Goal: Browse casually

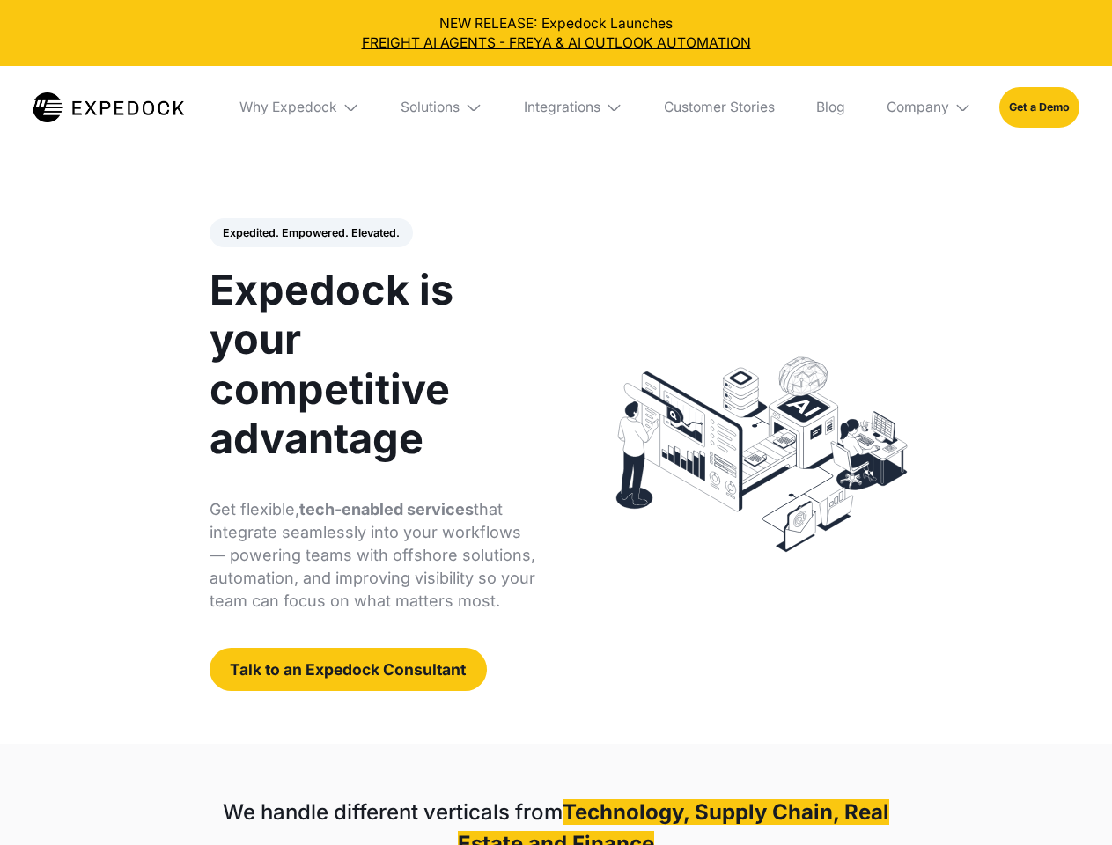
select select
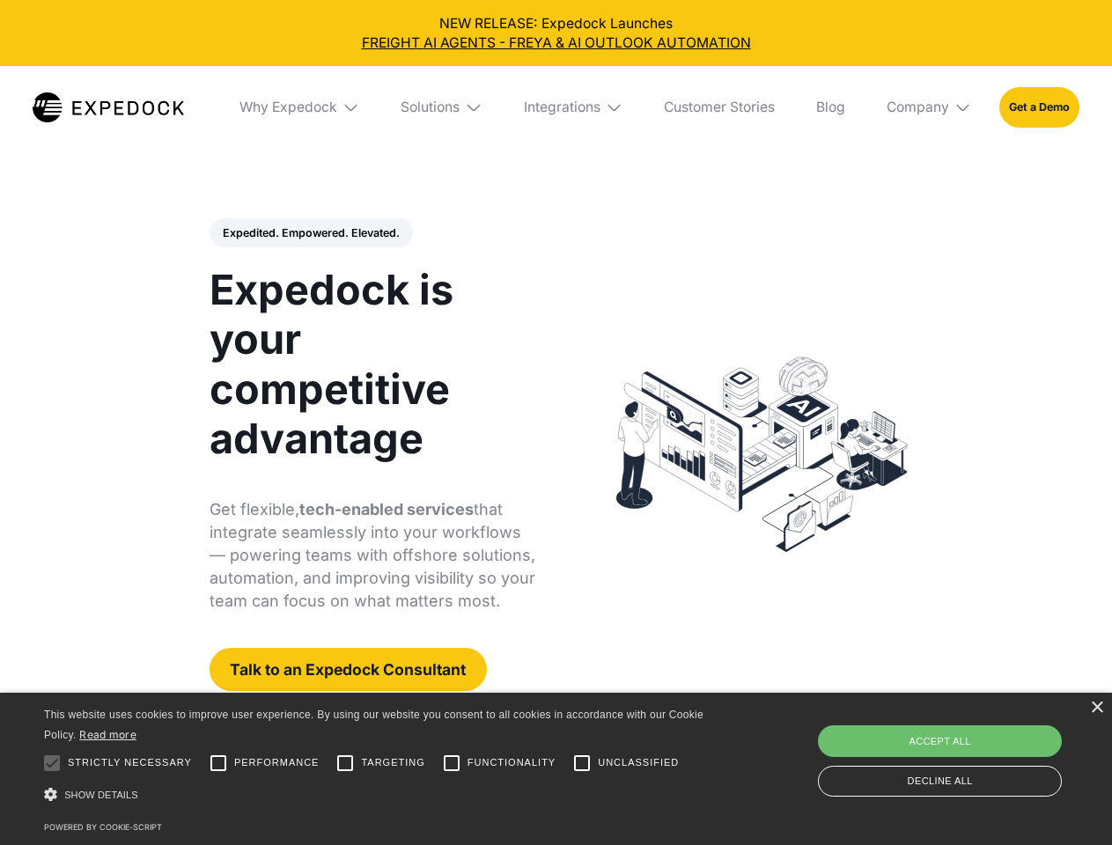
click at [555, 107] on div "Integrations" at bounding box center [562, 108] width 77 height 18
click at [300, 107] on div "Why Expedock" at bounding box center [288, 108] width 98 height 18
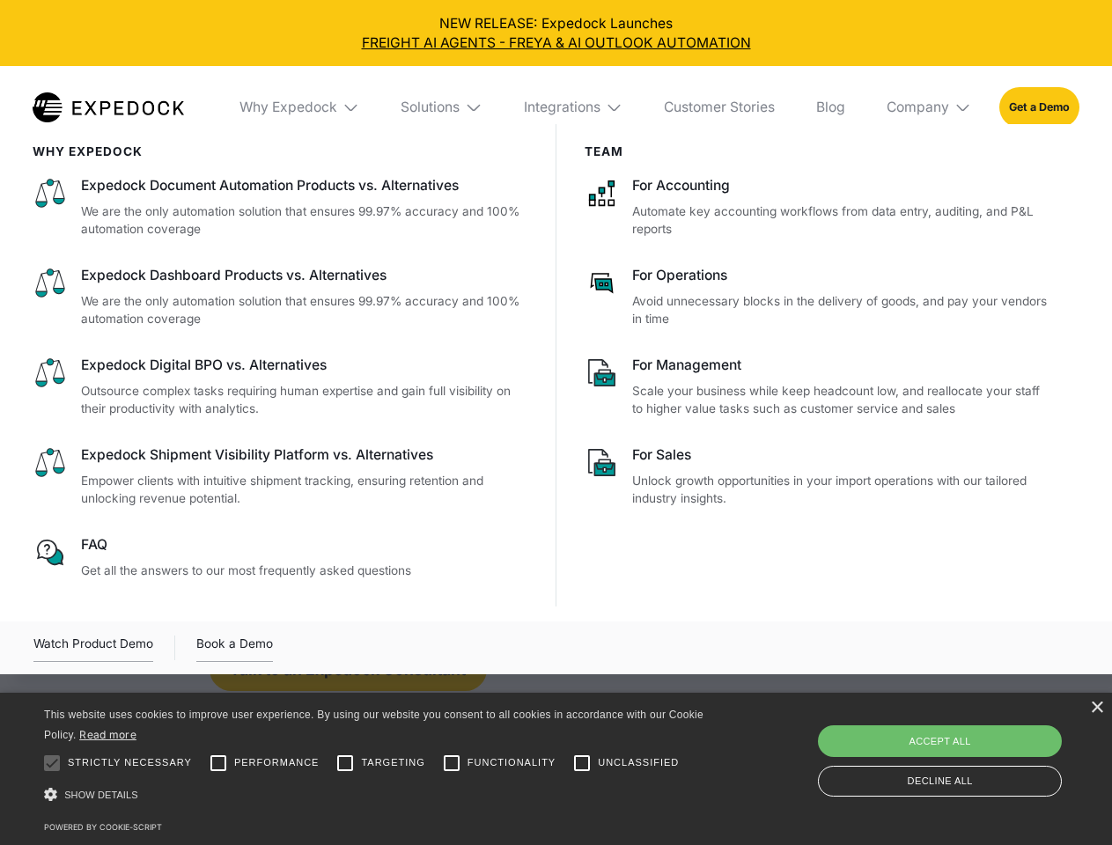
click at [443, 107] on div "Solutions" at bounding box center [429, 108] width 59 height 18
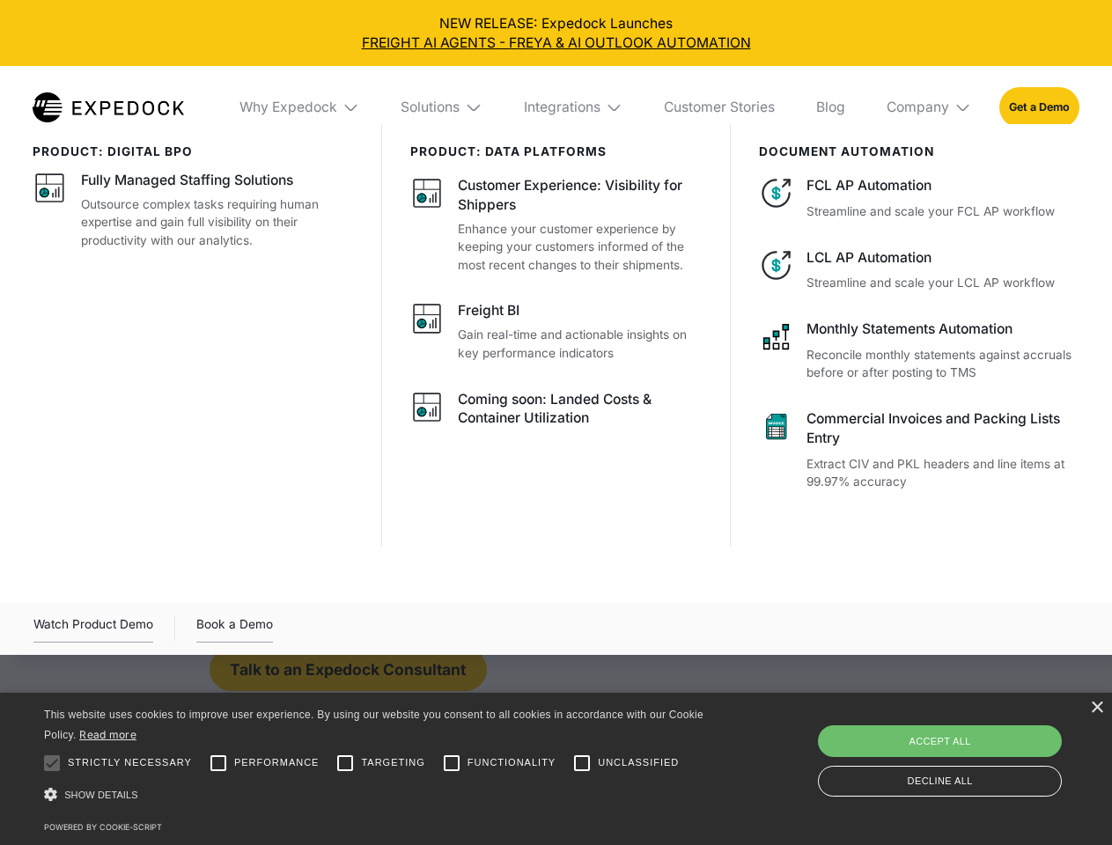
click at [574, 107] on div "Integrations" at bounding box center [562, 108] width 77 height 18
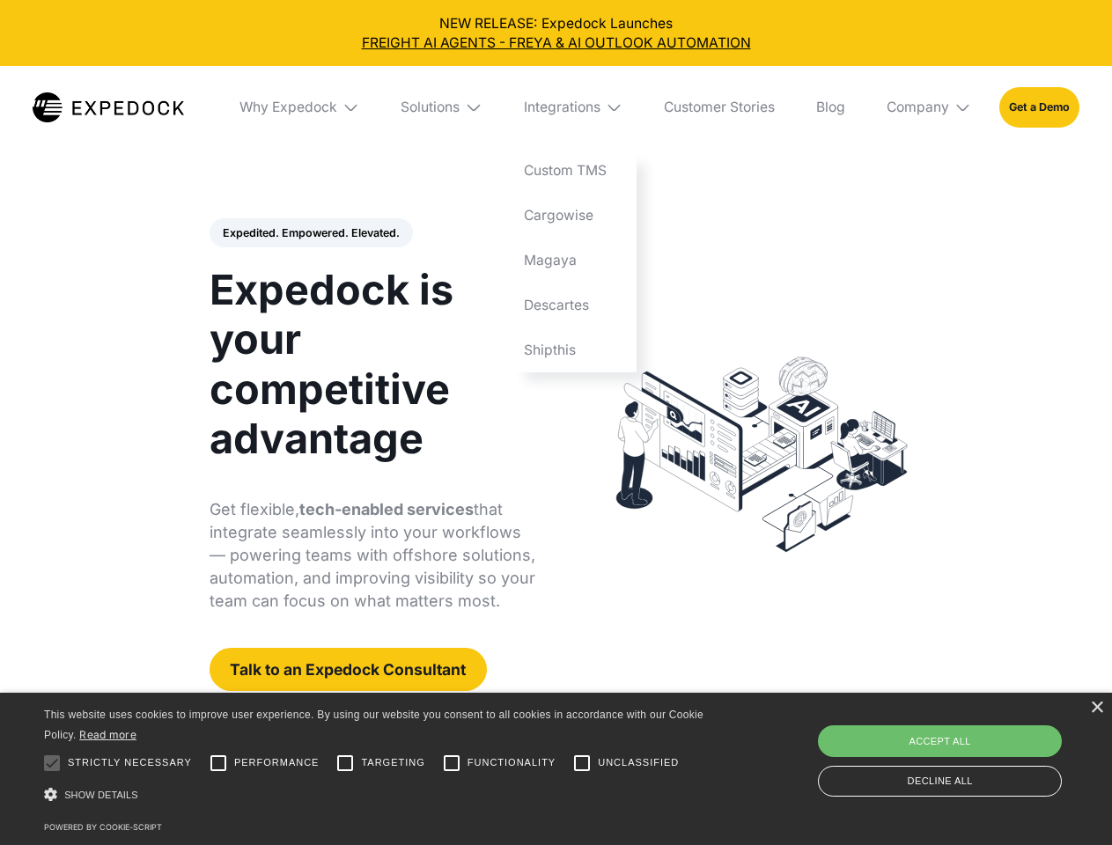
click at [929, 107] on div "Company" at bounding box center [917, 108] width 62 height 18
click at [310, 233] on div "Expedited. Empowered. Elevated. Automate Freight Document Extraction at 99.97% …" at bounding box center [372, 455] width 327 height 474
click at [52, 763] on div at bounding box center [51, 763] width 35 height 35
click at [218, 763] on input "Performance" at bounding box center [218, 763] width 35 height 35
checkbox input "true"
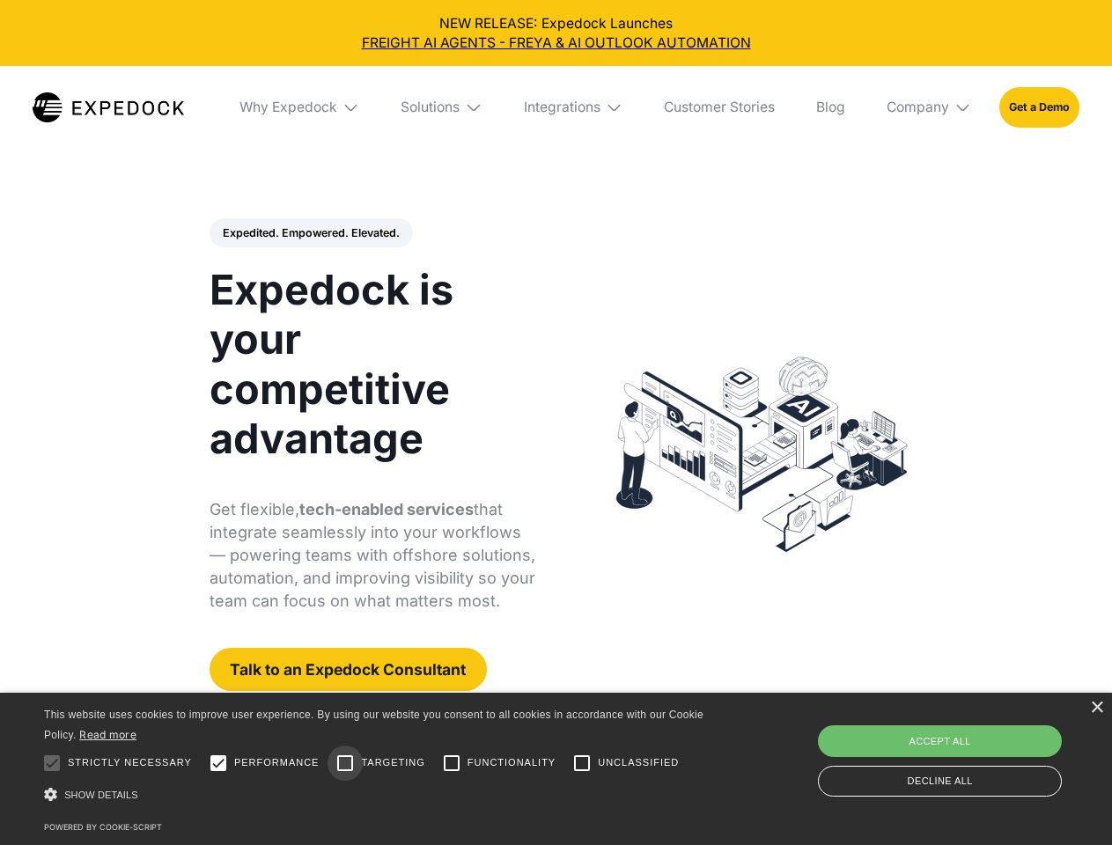
click at [345, 763] on input "Targeting" at bounding box center [344, 763] width 35 height 35
checkbox input "true"
click at [452, 763] on input "Functionality" at bounding box center [451, 763] width 35 height 35
checkbox input "true"
